Goal: Information Seeking & Learning: Understand process/instructions

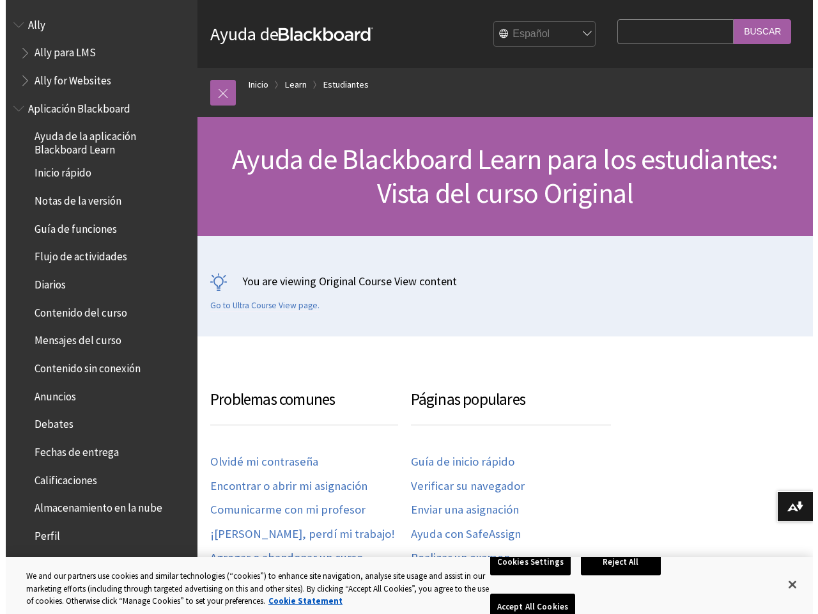
scroll to position [1369, 0]
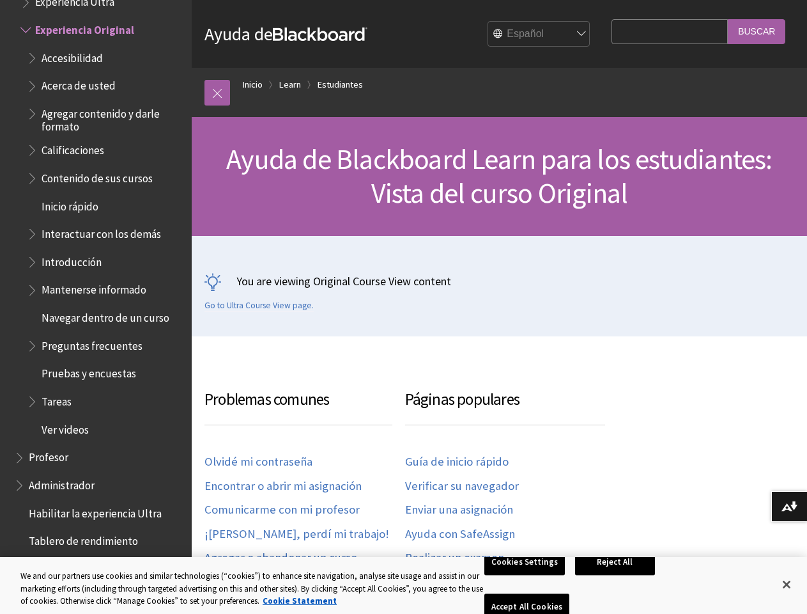
click at [403, 307] on div "You are viewing Original Course View content Go to Ultra Course View page." at bounding box center [500, 292] width 590 height 38
click at [217, 93] on link at bounding box center [218, 93] width 26 height 26
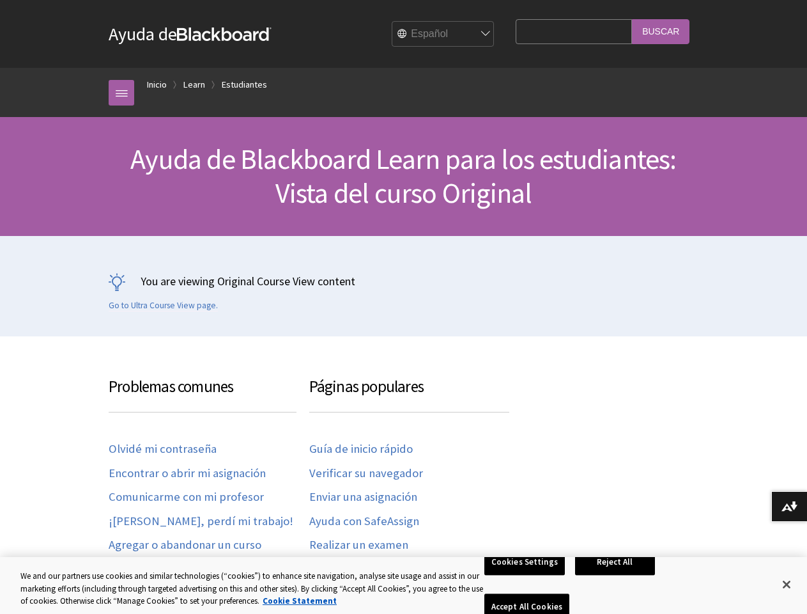
click at [789, 506] on button "Descargar formatos alternativos..." at bounding box center [790, 506] width 36 height 31
click at [527, 575] on button "Cookies Settings" at bounding box center [525, 561] width 81 height 27
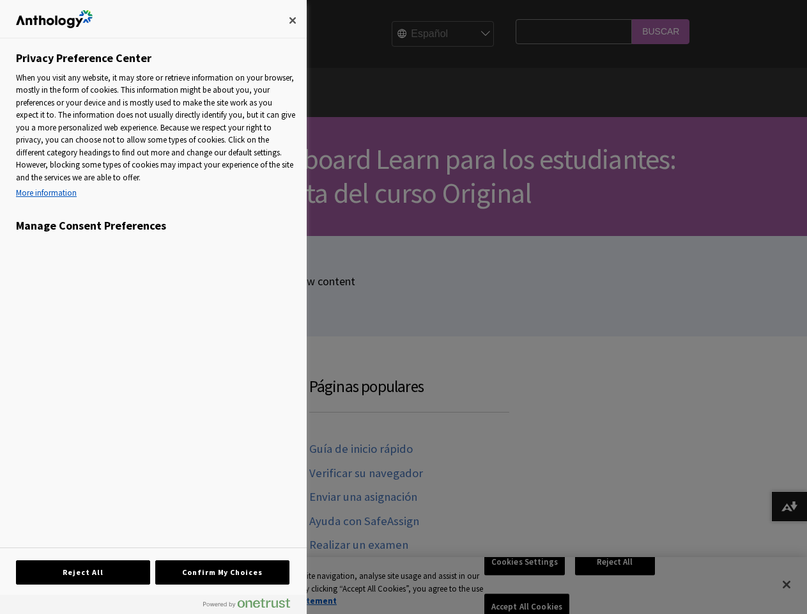
click at [618, 584] on div at bounding box center [403, 307] width 807 height 614
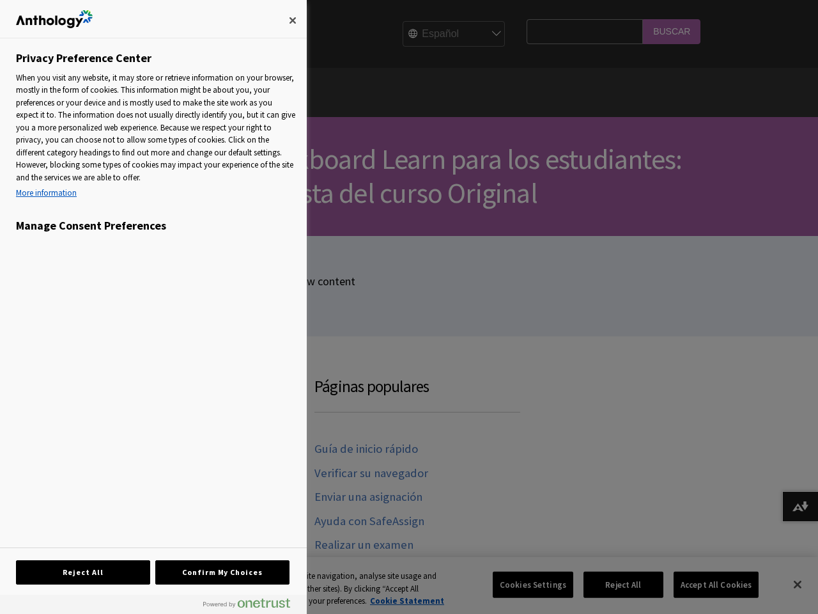
click at [708, 584] on div at bounding box center [409, 307] width 818 height 614
click at [787, 584] on div at bounding box center [409, 307] width 818 height 614
